Goal: Information Seeking & Learning: Learn about a topic

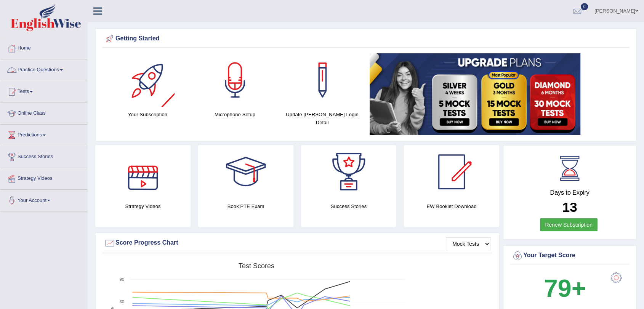
click at [40, 74] on link "Practice Questions" at bounding box center [43, 68] width 87 height 19
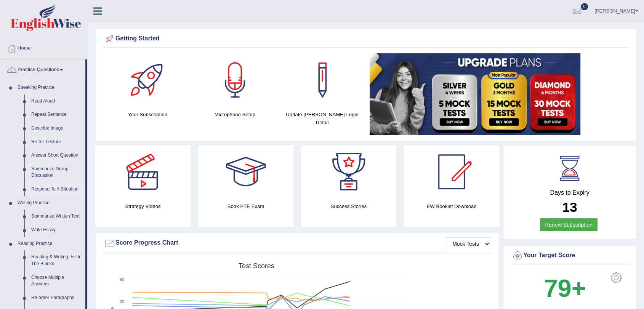
click at [56, 191] on link "Respond To A Situation" at bounding box center [57, 190] width 58 height 14
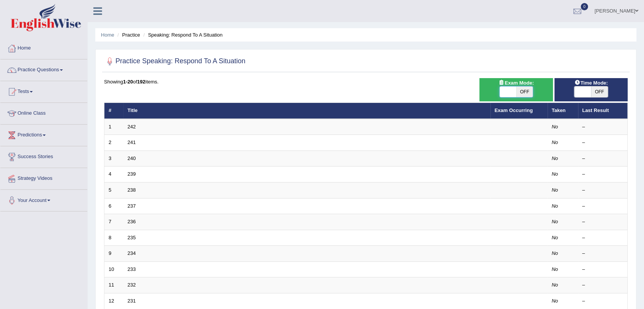
click at [501, 93] on span at bounding box center [508, 92] width 17 height 11
checkbox input "true"
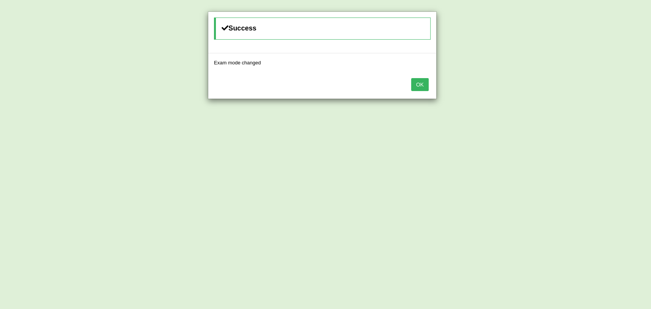
click at [424, 84] on button "OK" at bounding box center [420, 84] width 18 height 13
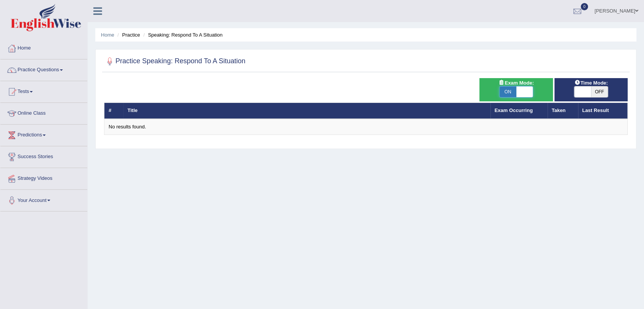
click at [530, 91] on span at bounding box center [525, 92] width 17 height 11
checkbox input "false"
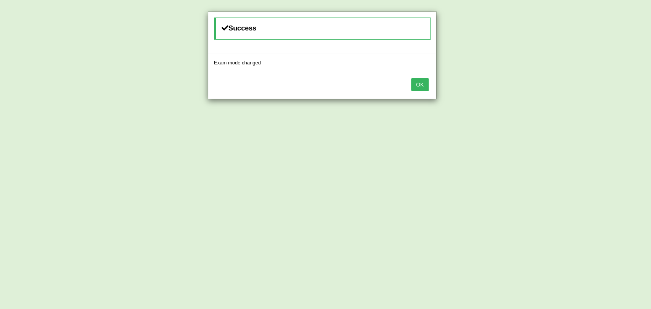
click at [421, 85] on button "OK" at bounding box center [420, 84] width 18 height 13
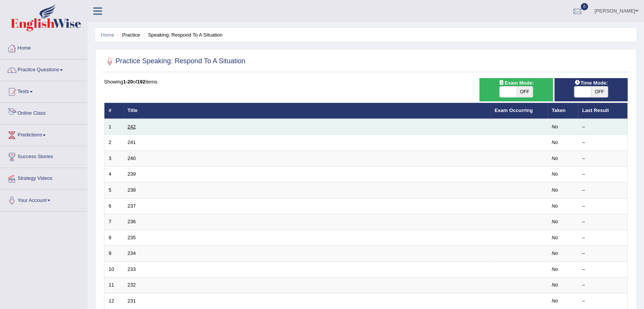
click at [133, 128] on link "242" at bounding box center [132, 127] width 8 height 6
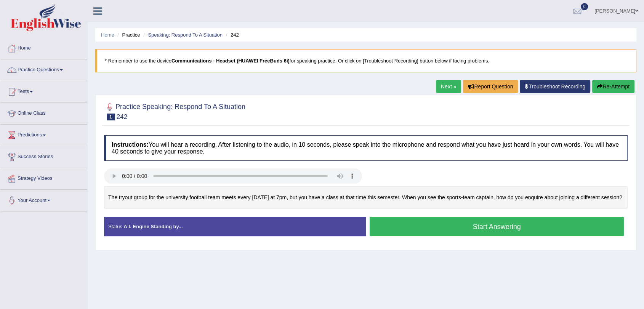
click at [445, 236] on button "Start Answering" at bounding box center [497, 226] width 254 height 19
click at [422, 236] on button "Start Answering" at bounding box center [497, 226] width 254 height 19
click at [432, 236] on button "Start Answering" at bounding box center [497, 226] width 254 height 19
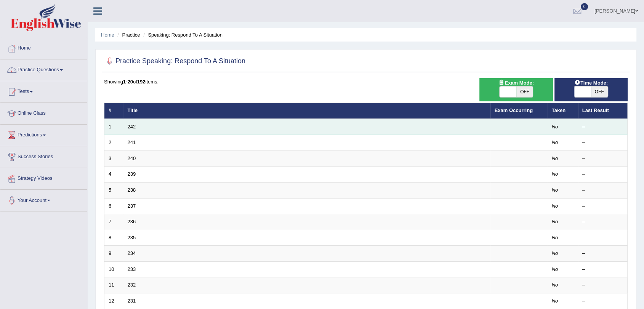
drag, startPoint x: 133, startPoint y: 129, endPoint x: 137, endPoint y: 130, distance: 4.5
click at [133, 129] on link "242" at bounding box center [132, 127] width 8 height 6
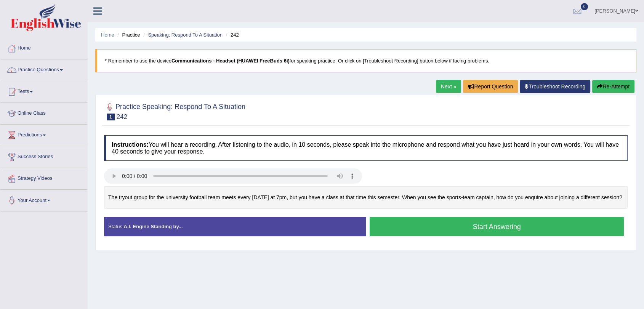
click at [489, 236] on button "Start Answering" at bounding box center [497, 226] width 254 height 19
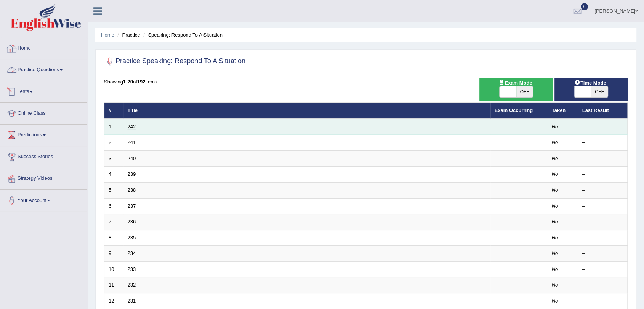
click at [135, 128] on link "242" at bounding box center [132, 127] width 8 height 6
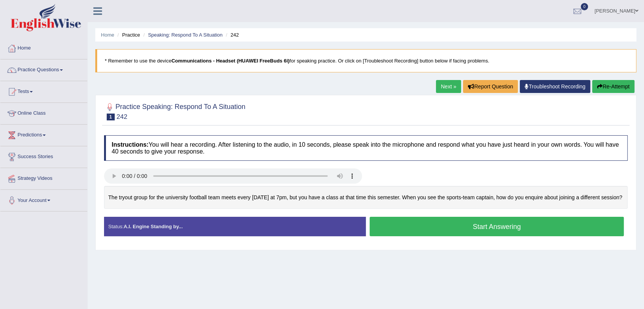
click at [470, 236] on button "Start Answering" at bounding box center [497, 226] width 254 height 19
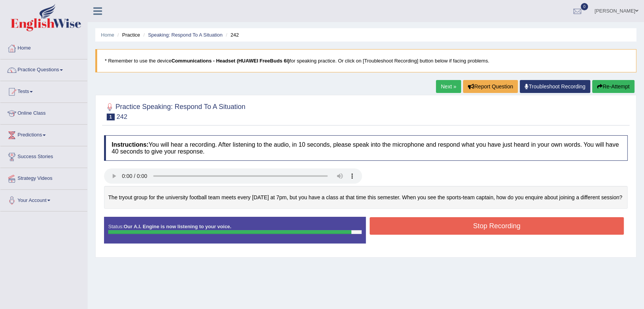
click at [483, 235] on button "Stop Recording" at bounding box center [497, 226] width 254 height 18
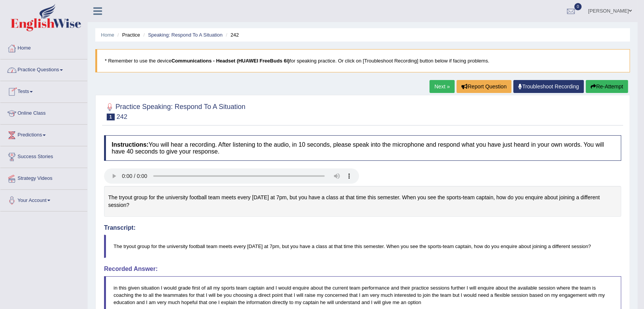
click at [40, 69] on link "Practice Questions" at bounding box center [43, 68] width 87 height 19
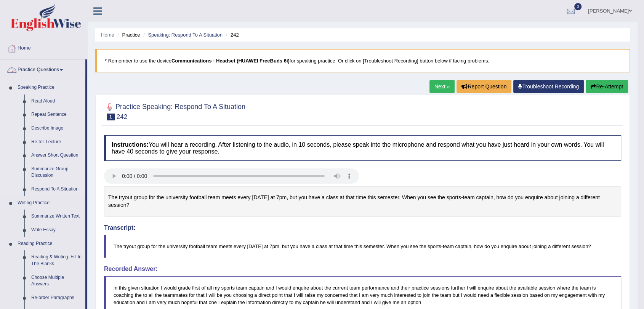
click at [41, 86] on link "Speaking Practice" at bounding box center [49, 88] width 71 height 14
click at [42, 174] on link "Summarize Group Discussion" at bounding box center [57, 172] width 58 height 20
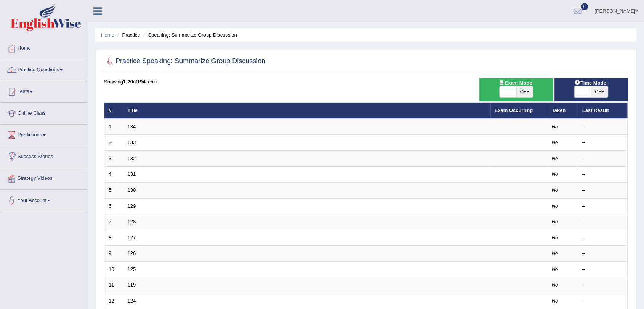
click at [506, 90] on span at bounding box center [508, 92] width 17 height 11
checkbox input "true"
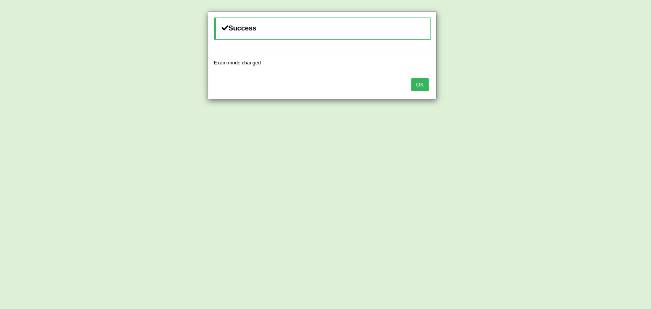
click at [412, 84] on button "OK" at bounding box center [420, 84] width 18 height 13
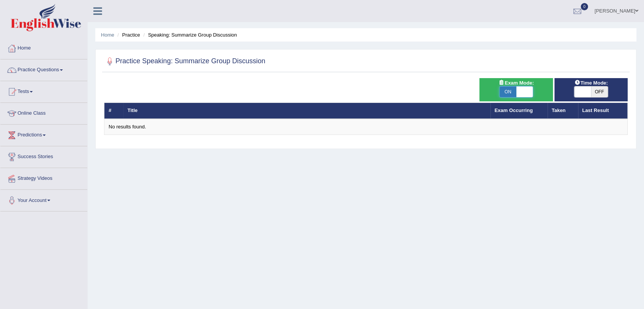
click at [530, 93] on span at bounding box center [525, 92] width 17 height 11
checkbox input "false"
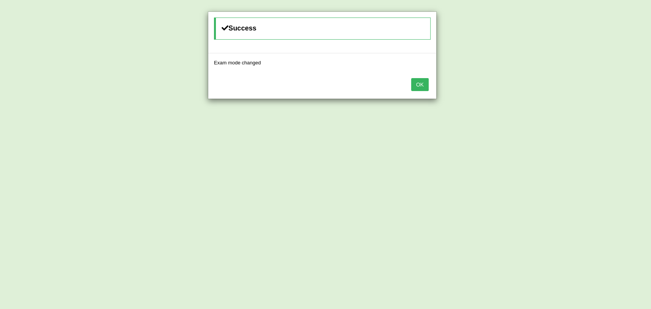
click at [427, 85] on button "OK" at bounding box center [420, 84] width 18 height 13
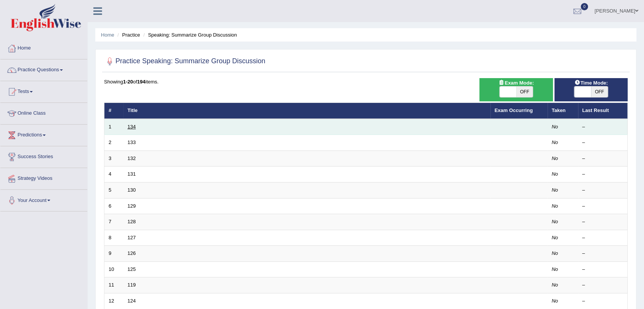
click at [132, 128] on link "134" at bounding box center [132, 127] width 8 height 6
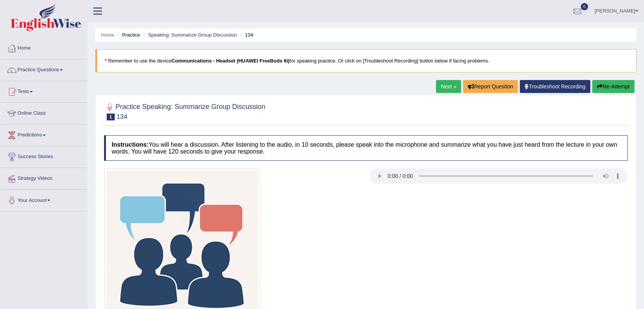
click at [419, 243] on div at bounding box center [365, 247] width 531 height 156
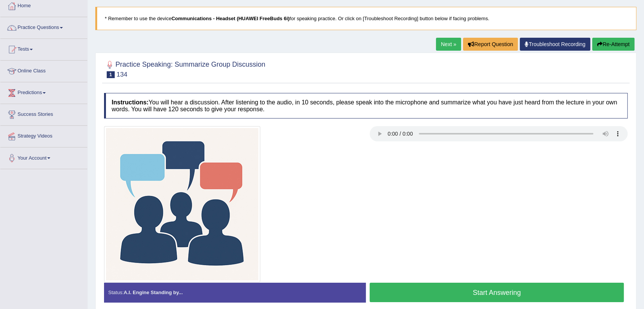
scroll to position [6, 0]
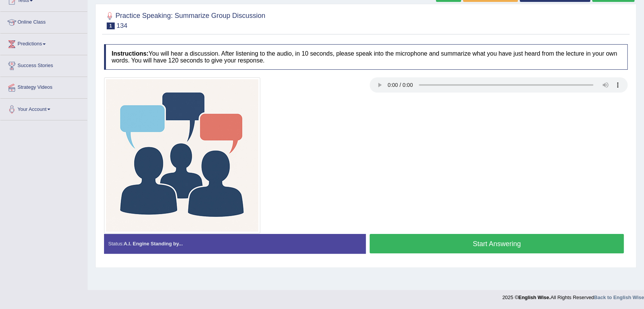
click at [430, 247] on button "Start Answering" at bounding box center [497, 243] width 254 height 19
click at [439, 247] on button "Start Answering" at bounding box center [497, 243] width 254 height 19
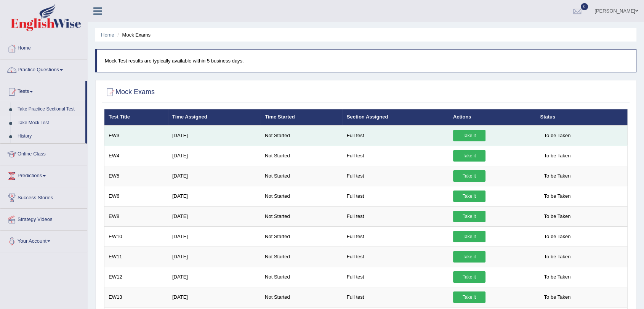
click at [470, 135] on link "Take it" at bounding box center [469, 135] width 32 height 11
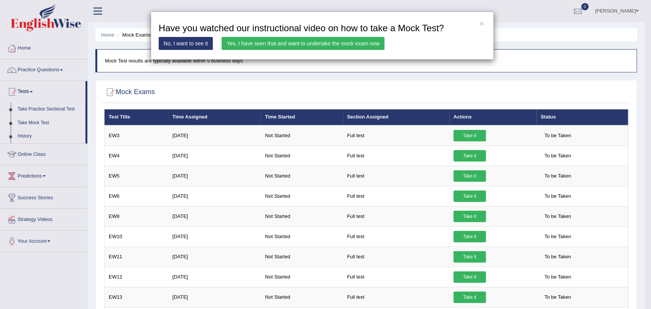
click at [259, 42] on link "Yes, I have seen that and want to undertake the mock exam now" at bounding box center [303, 43] width 163 height 13
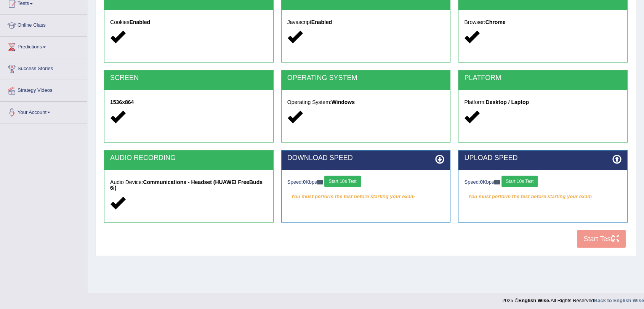
scroll to position [91, 0]
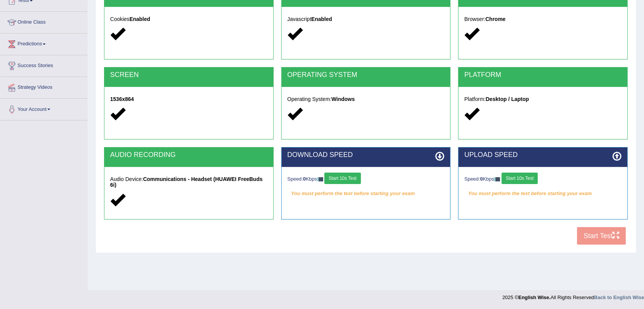
click at [607, 234] on div "COOKIES Cookies Enabled JAVASCRIPT Javascript Enabled BROWSER Browser: Chrome S…" at bounding box center [366, 118] width 528 height 262
click at [343, 179] on button "Start 10s Test" at bounding box center [342, 178] width 36 height 11
click at [523, 179] on button "Start 10s Test" at bounding box center [520, 178] width 36 height 11
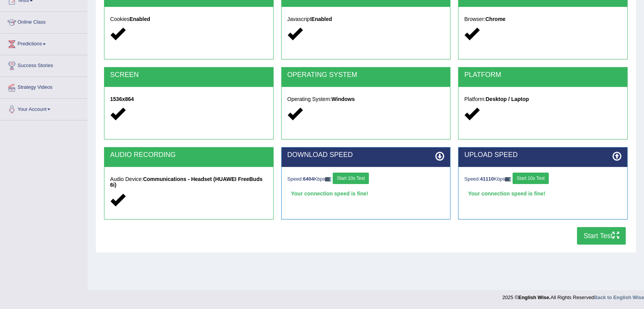
click at [598, 238] on button "Start Test" at bounding box center [601, 236] width 49 height 18
